Goal: Download file/media

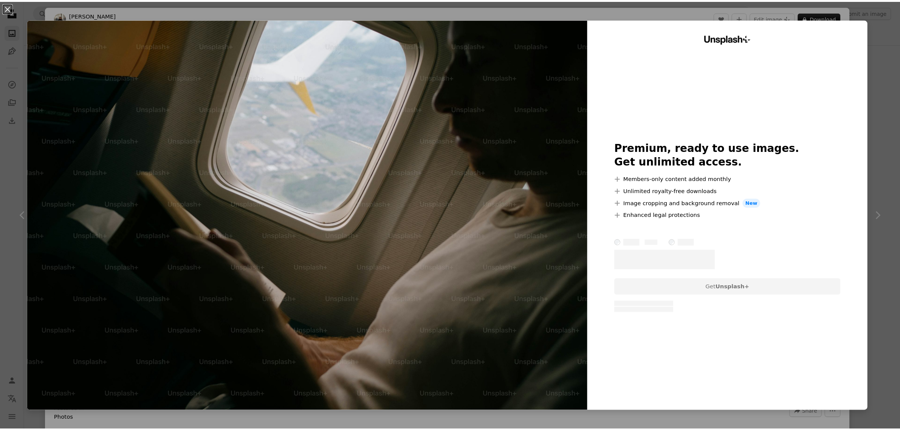
scroll to position [944, 0]
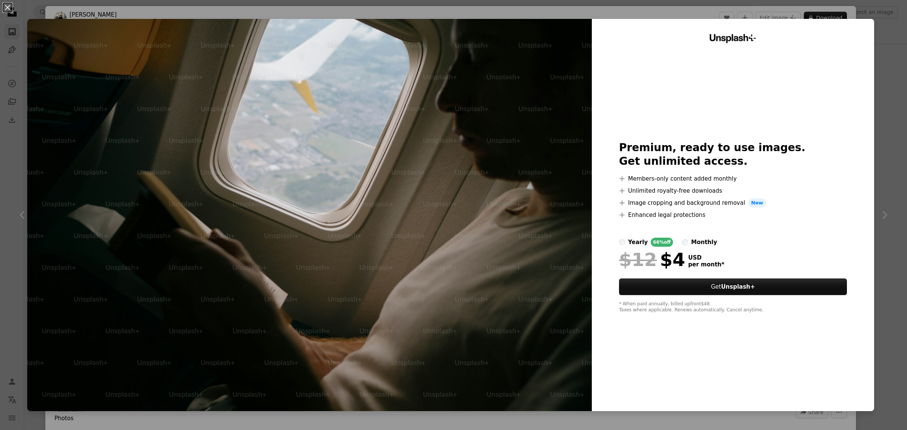
click at [894, 40] on div "An X shape Unsplash+ Premium, ready to use images. Get unlimited access. A plus…" at bounding box center [453, 215] width 907 height 430
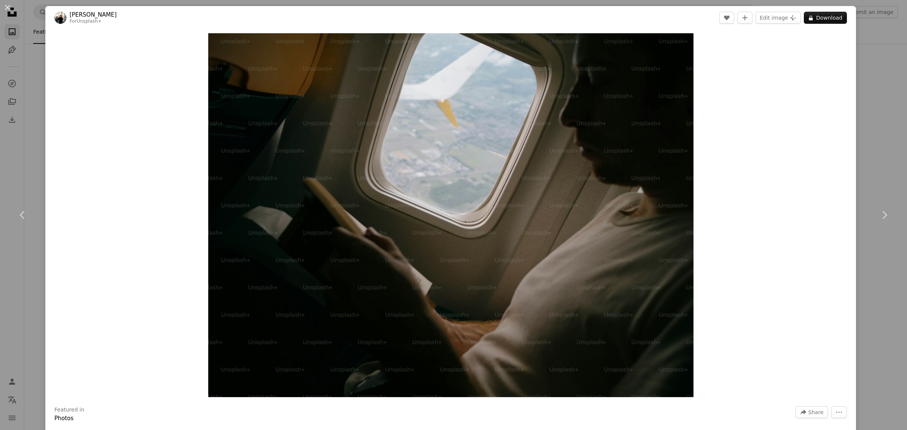
drag, startPoint x: 839, startPoint y: 74, endPoint x: 846, endPoint y: 73, distance: 6.6
click at [839, 74] on div "Zoom in" at bounding box center [450, 214] width 810 height 371
click at [853, 71] on div "An X shape Chevron left Chevron right [PERSON_NAME] For Unsplash+ A heart A plu…" at bounding box center [453, 215] width 907 height 430
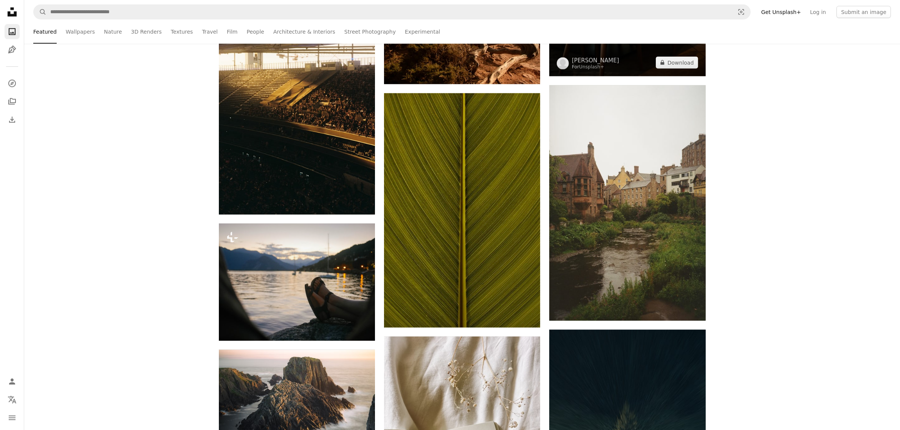
scroll to position [1181, 0]
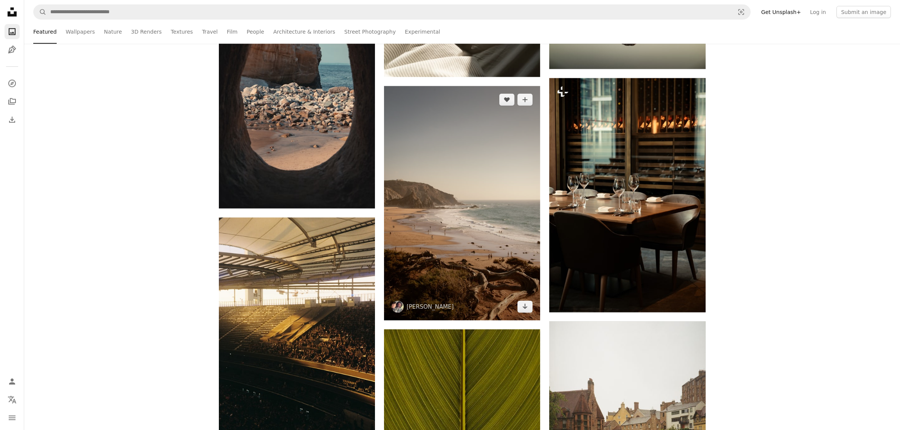
click at [500, 237] on img at bounding box center [462, 203] width 156 height 234
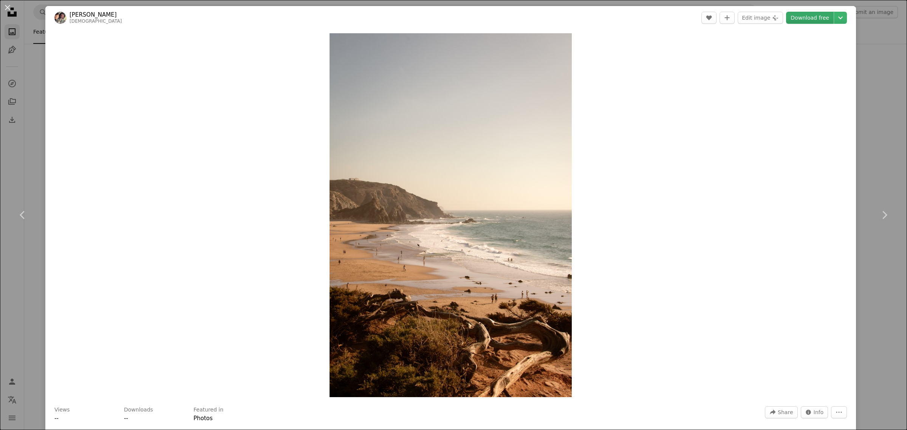
click at [798, 18] on link "Download free" at bounding box center [810, 18] width 48 height 12
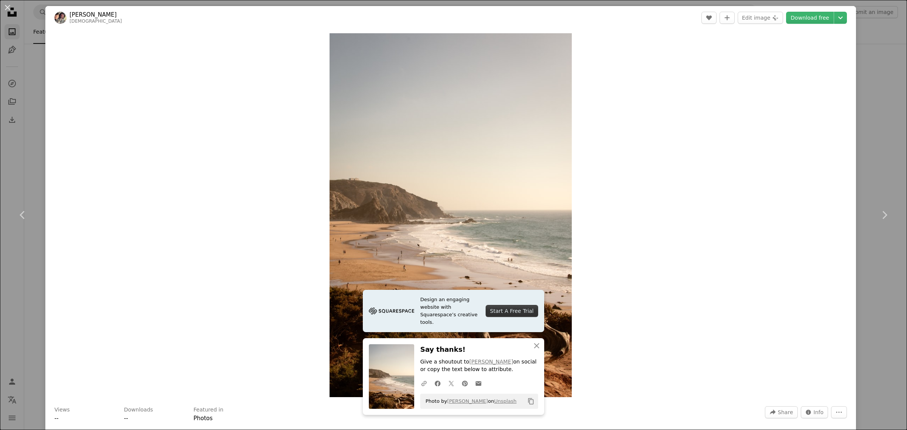
click at [892, 124] on div "An X shape Chevron left Chevron right Design an engaging website with Squarespa…" at bounding box center [453, 215] width 907 height 430
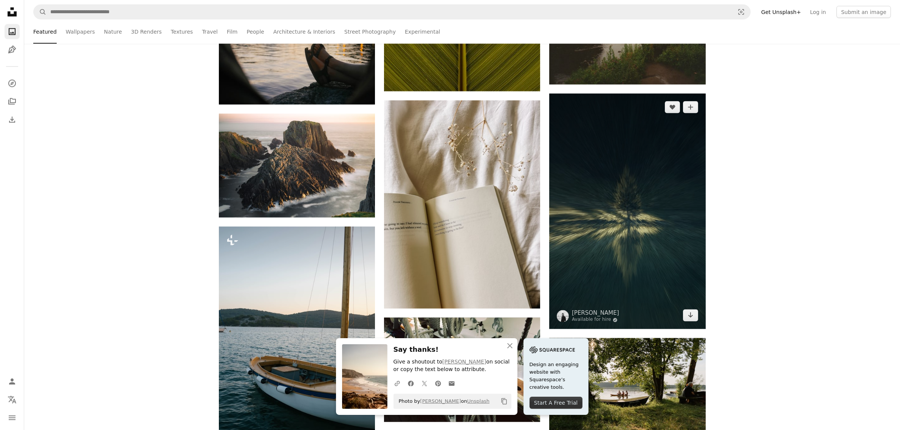
scroll to position [1889, 0]
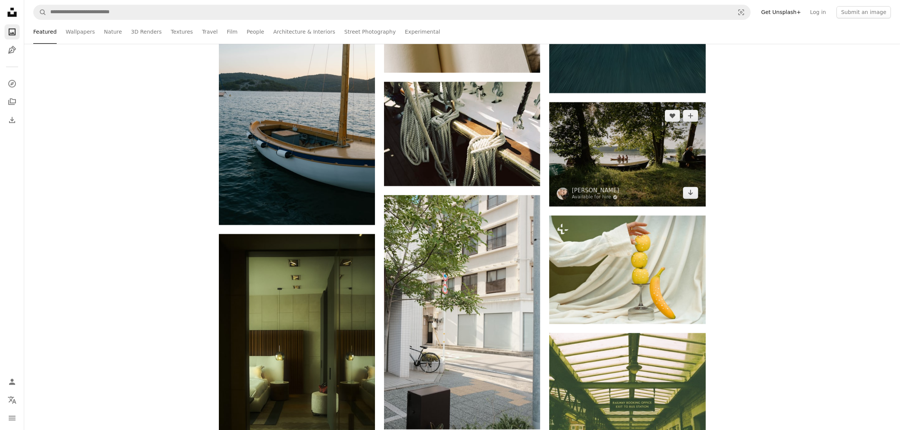
click at [605, 162] on img at bounding box center [627, 154] width 156 height 104
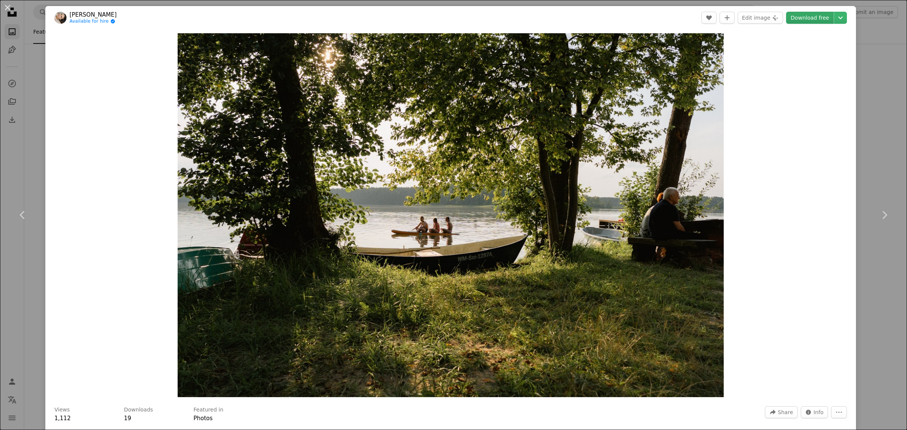
click at [798, 21] on link "Download free" at bounding box center [810, 18] width 48 height 12
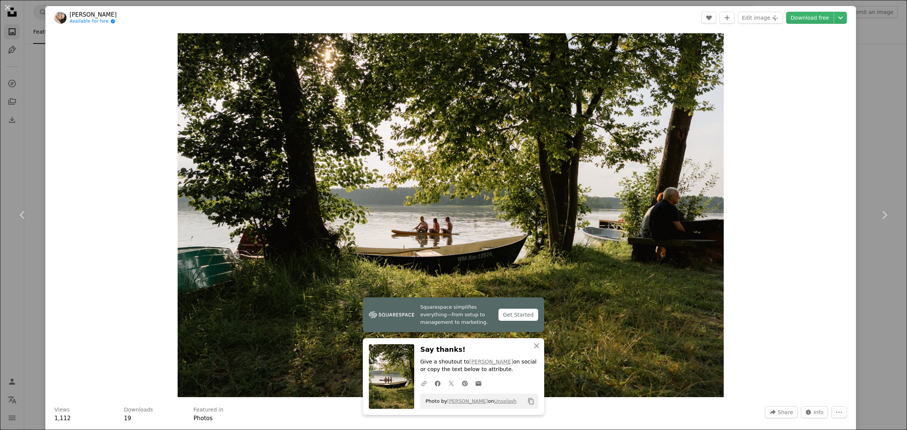
click at [865, 133] on div "An X shape Chevron left Chevron right Squarespace simplifies everything—from se…" at bounding box center [453, 215] width 907 height 430
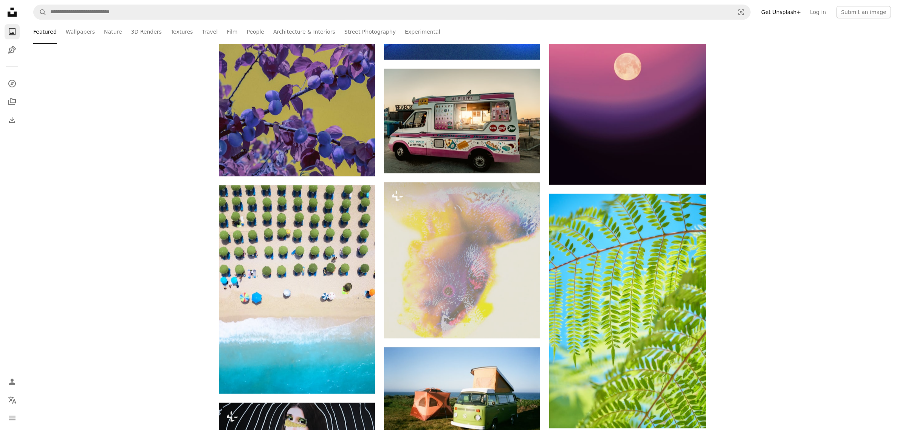
scroll to position [10389, 0]
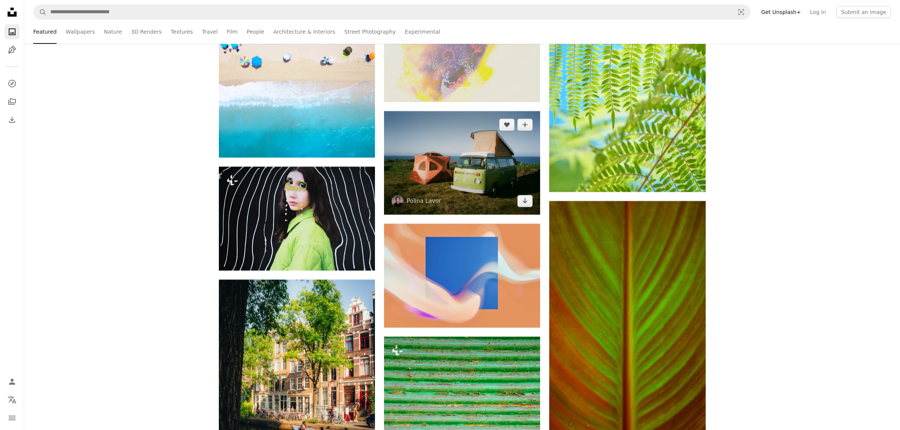
click at [482, 181] on img at bounding box center [462, 163] width 156 height 104
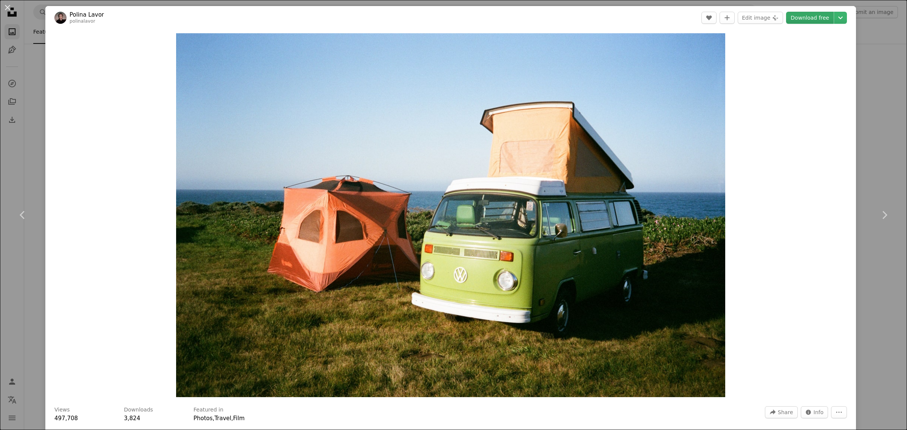
click at [808, 16] on link "Download free" at bounding box center [810, 18] width 48 height 12
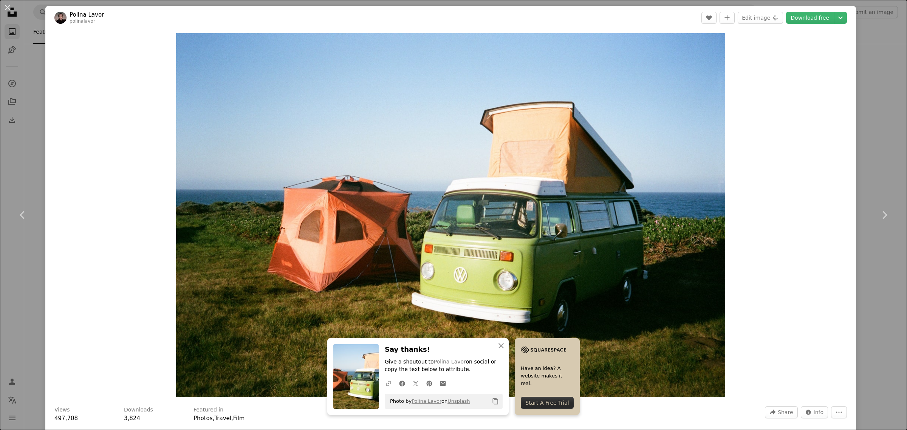
click at [879, 157] on div "An X shape Chevron left Chevron right An X shape Close Say thanks! Give a shout…" at bounding box center [453, 215] width 907 height 430
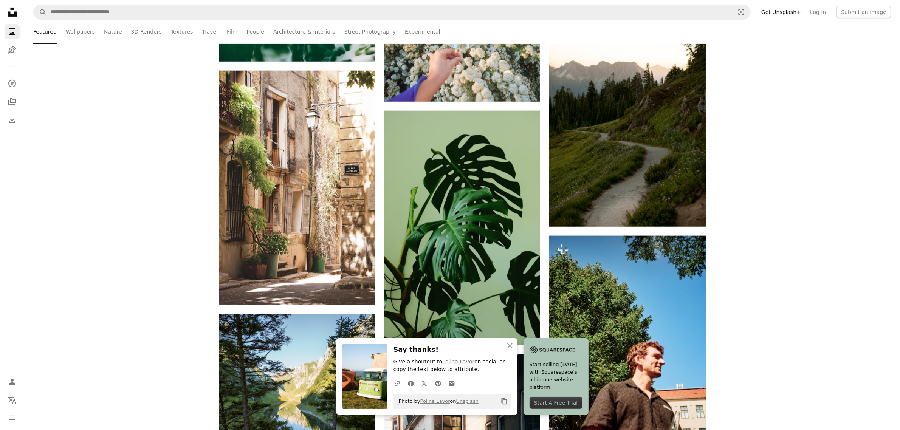
scroll to position [11098, 0]
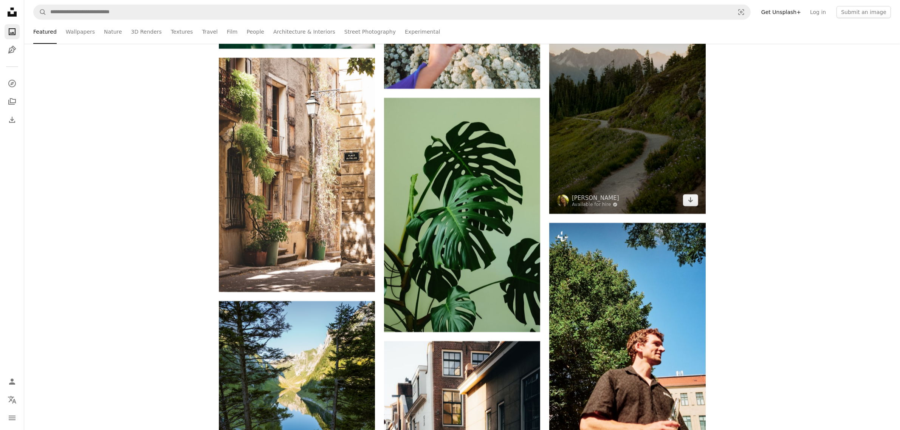
click at [643, 166] on img at bounding box center [627, 96] width 156 height 234
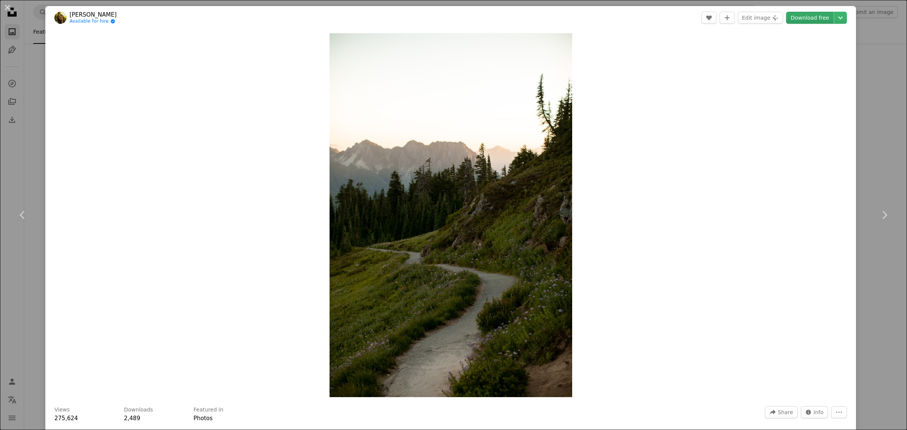
click at [803, 16] on link "Download free" at bounding box center [810, 18] width 48 height 12
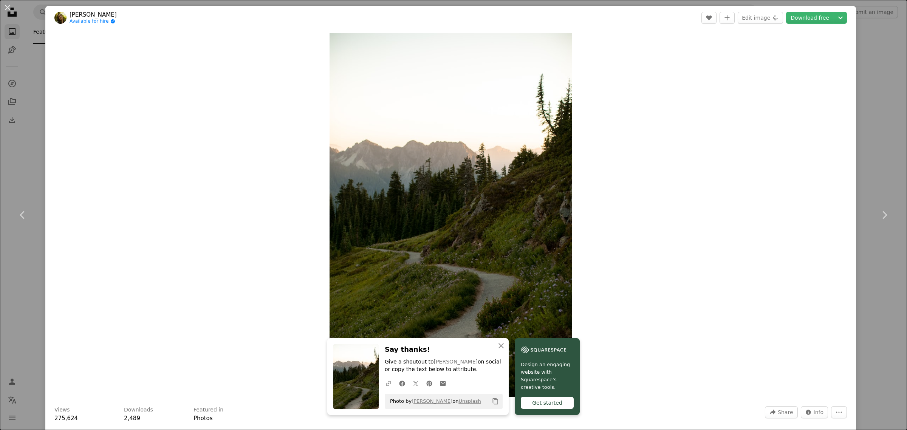
click at [847, 118] on div "An X shape Chevron left Chevron right An X shape Close Say thanks! Give a shout…" at bounding box center [453, 215] width 907 height 430
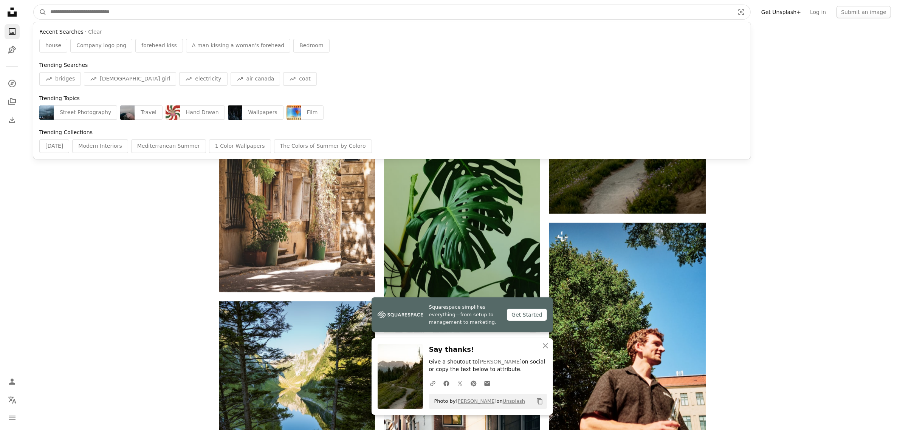
click at [405, 17] on input "Find visuals sitewide" at bounding box center [388, 12] width 685 height 14
paste input "**********"
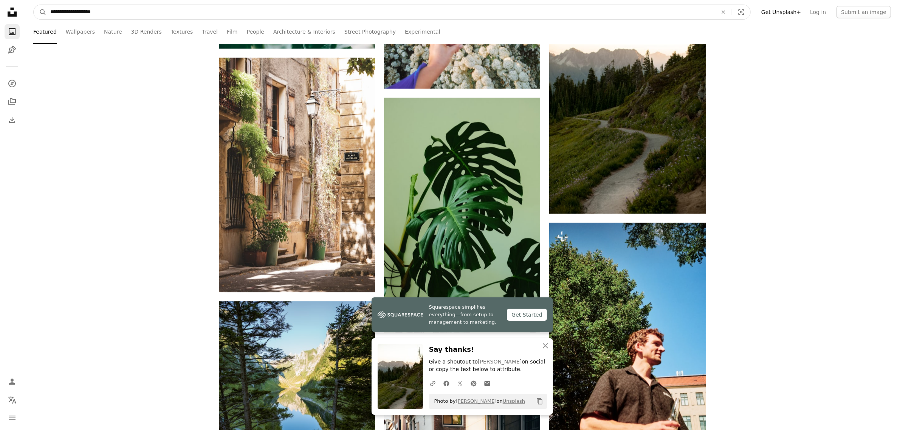
type input "**********"
click at [34, 5] on button "A magnifying glass" at bounding box center [40, 12] width 13 height 14
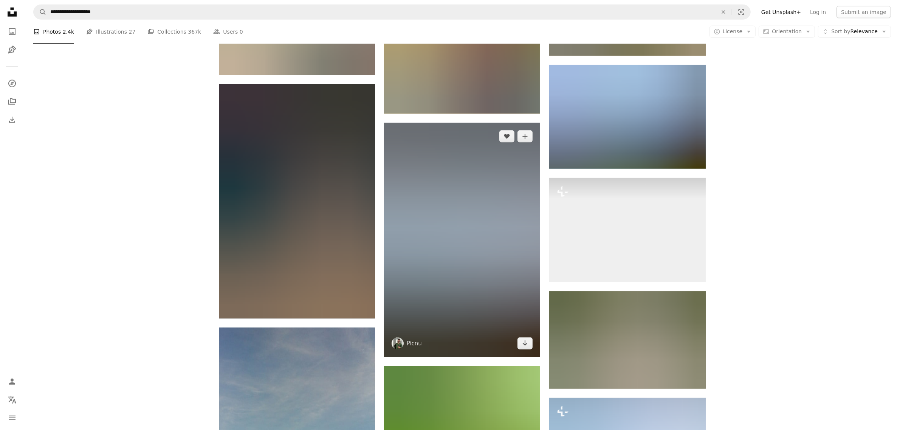
scroll to position [1181, 0]
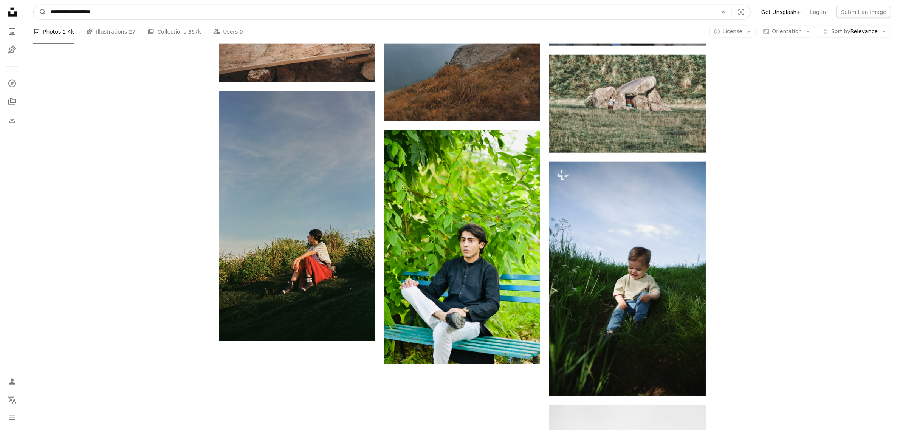
click at [64, 12] on input "**********" at bounding box center [380, 12] width 668 height 14
type input "**********"
click button "A magnifying glass" at bounding box center [40, 12] width 13 height 14
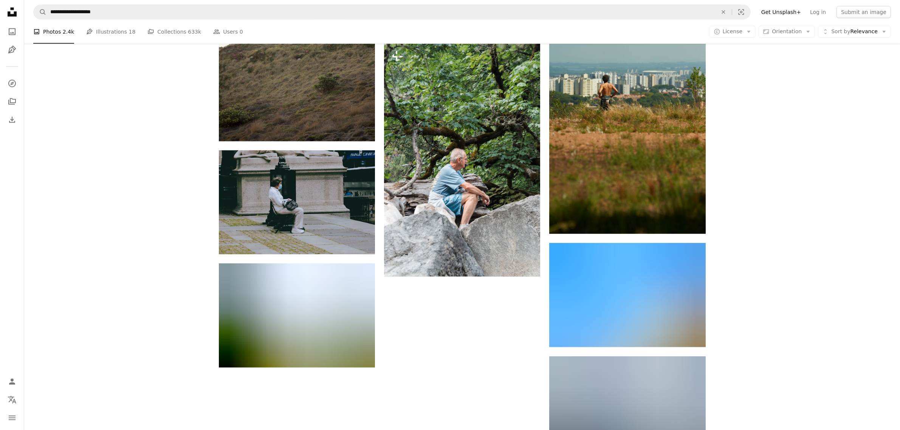
scroll to position [1000, 0]
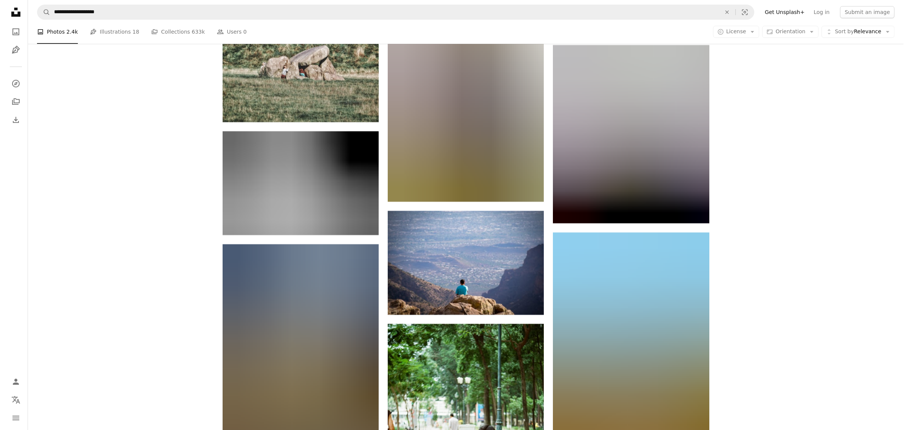
scroll to position [2889, 0]
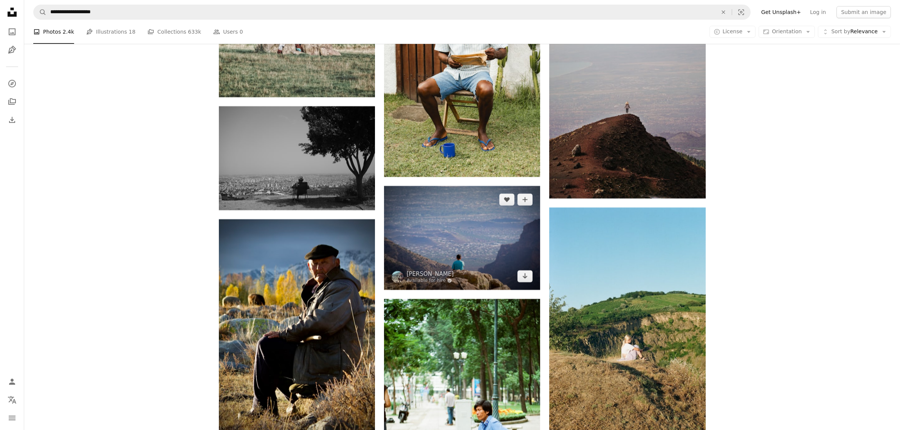
click at [439, 186] on img at bounding box center [462, 238] width 156 height 104
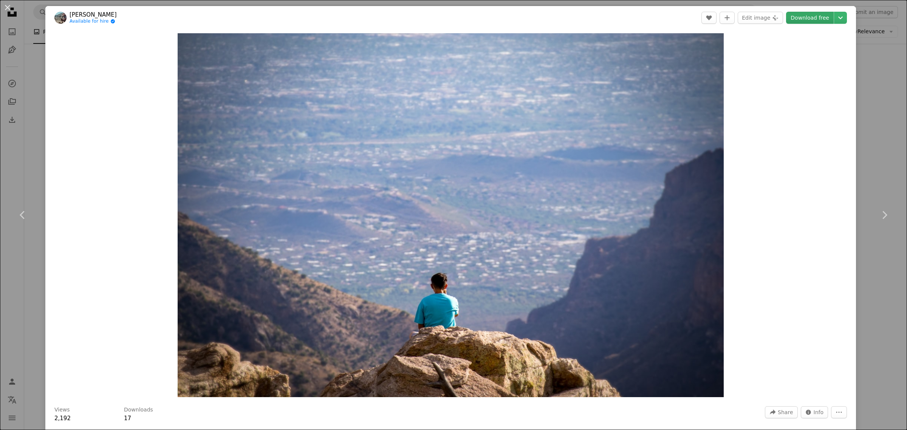
click at [804, 21] on link "Download free" at bounding box center [810, 18] width 48 height 12
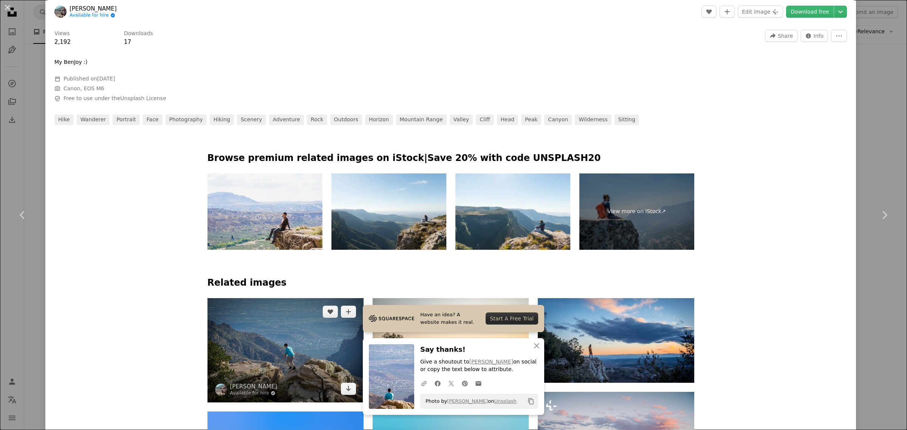
scroll to position [612, 0]
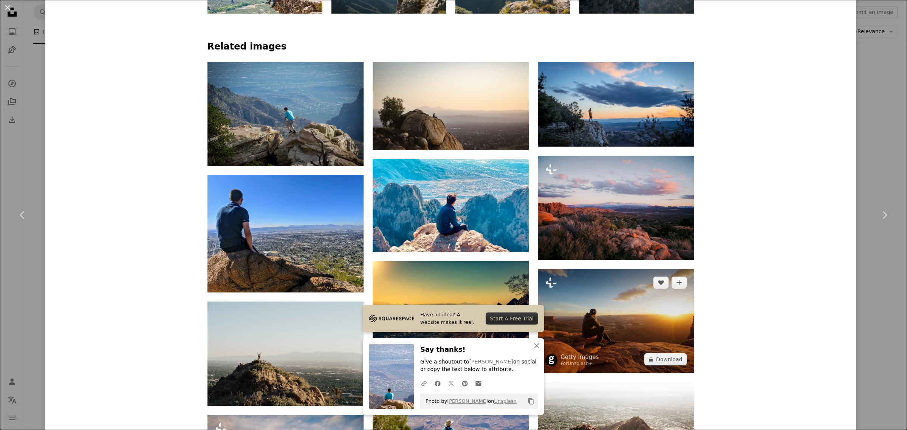
click at [588, 269] on img at bounding box center [616, 321] width 156 height 104
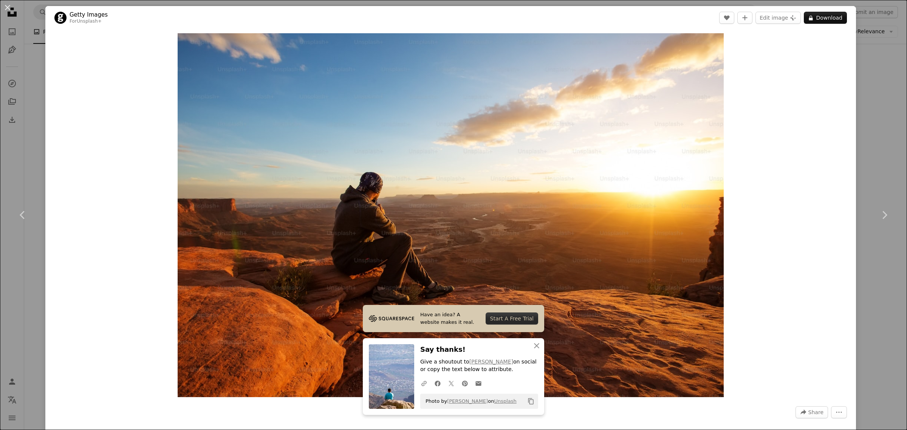
drag, startPoint x: 878, startPoint y: 74, endPoint x: 874, endPoint y: 77, distance: 5.7
click at [878, 74] on div "An X shape Chevron left Chevron right Have an idea? A website makes it real. St…" at bounding box center [453, 215] width 907 height 430
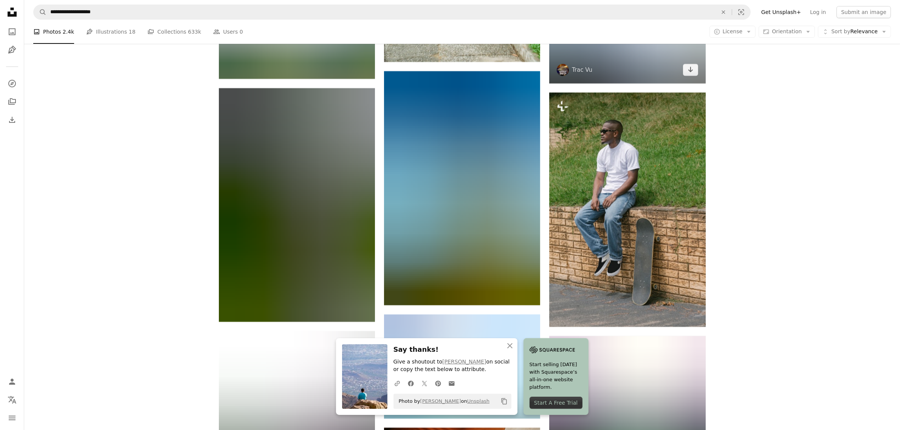
scroll to position [3597, 0]
